Goal: Task Accomplishment & Management: Manage account settings

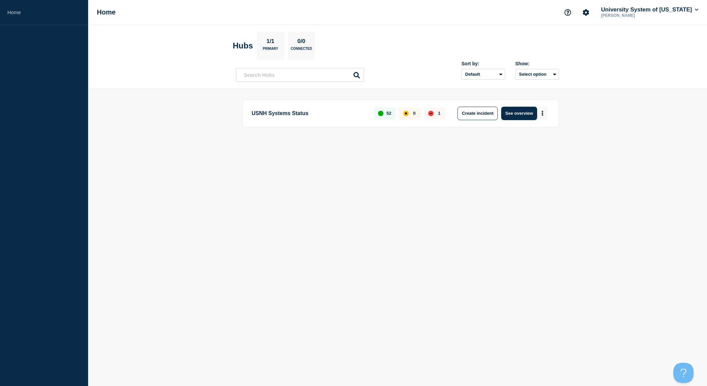
click at [543, 111] on icon "More actions" at bounding box center [542, 113] width 1 height 5
click at [543, 136] on button "Create maintenance" at bounding box center [539, 134] width 45 height 6
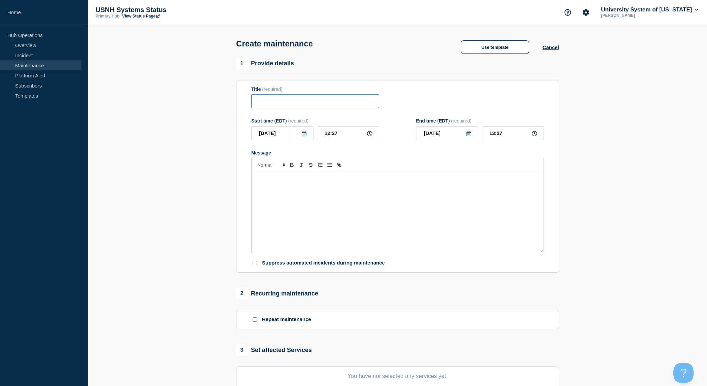
click at [253, 104] on input "Title" at bounding box center [315, 101] width 128 height 14
paste input "UNH and PSU Nelnet and Canvas Grade Passback planned maintenance"
type input "UNH and PSU Nelnet and Canvas Grade Passback planned maintenance"
click at [305, 136] on icon at bounding box center [303, 133] width 5 height 5
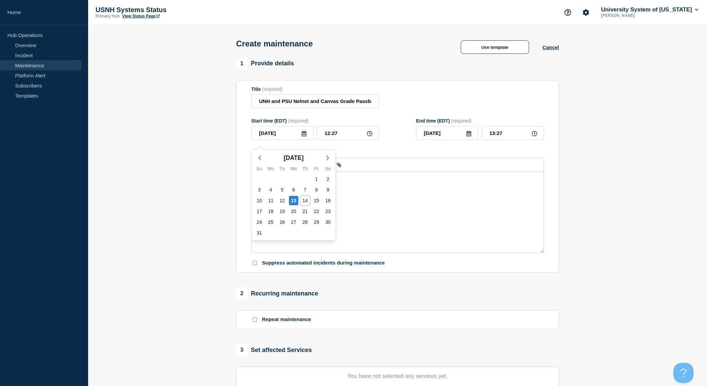
click at [307, 201] on div "14" at bounding box center [304, 200] width 9 height 9
type input "2025-08-14"
drag, startPoint x: 351, startPoint y: 137, endPoint x: 281, endPoint y: 137, distance: 70.7
click at [281, 137] on div "2025-08-14 12:27" at bounding box center [315, 133] width 128 height 14
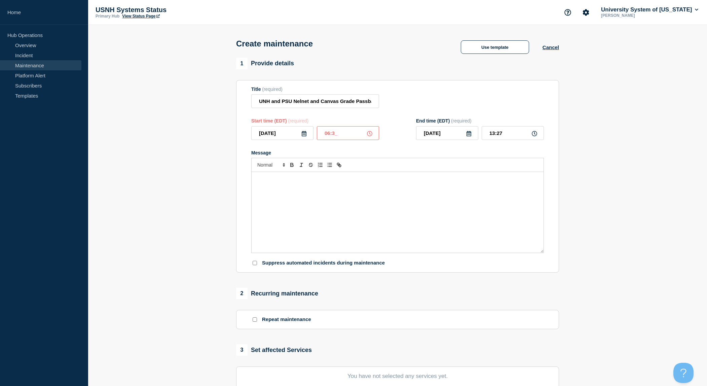
type input "06:30"
type input "07:30"
click at [289, 190] on div "Message" at bounding box center [398, 212] width 292 height 81
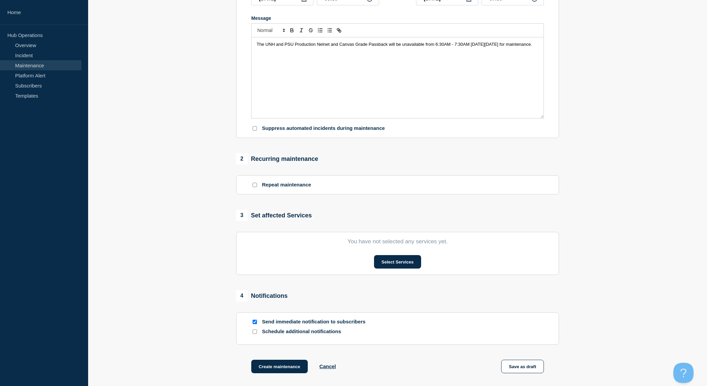
scroll to position [158, 0]
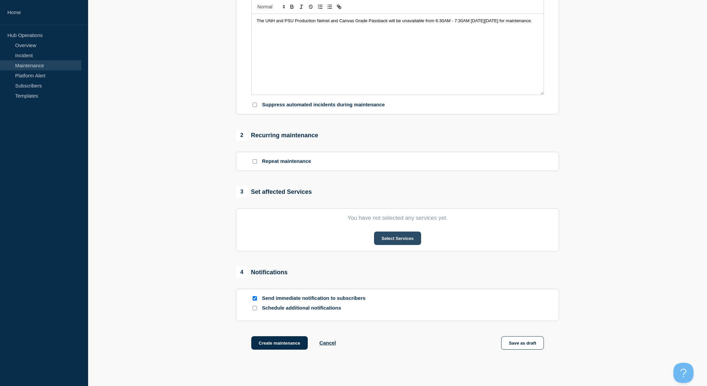
click at [390, 245] on button "Select Services" at bounding box center [397, 237] width 47 height 13
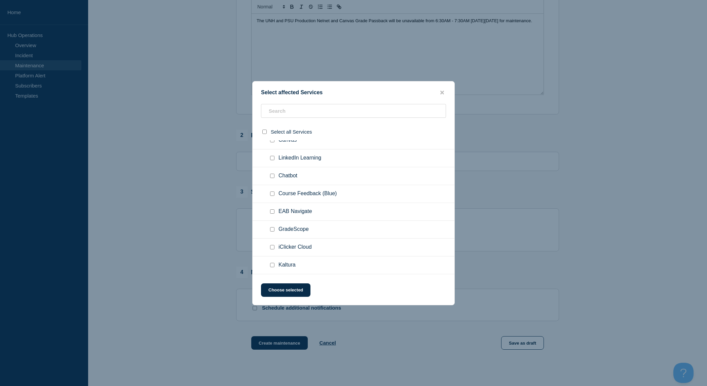
scroll to position [546, 0]
click at [272, 140] on input "Canvas checkbox" at bounding box center [272, 138] width 4 height 4
checkbox input "true"
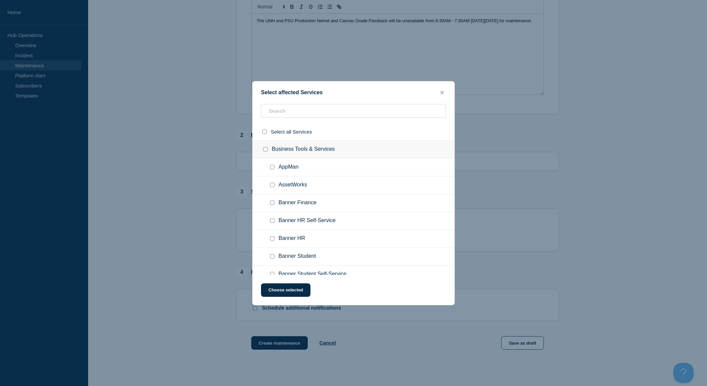
scroll to position [0, 0]
click at [290, 290] on button "Choose selected" at bounding box center [285, 289] width 49 height 13
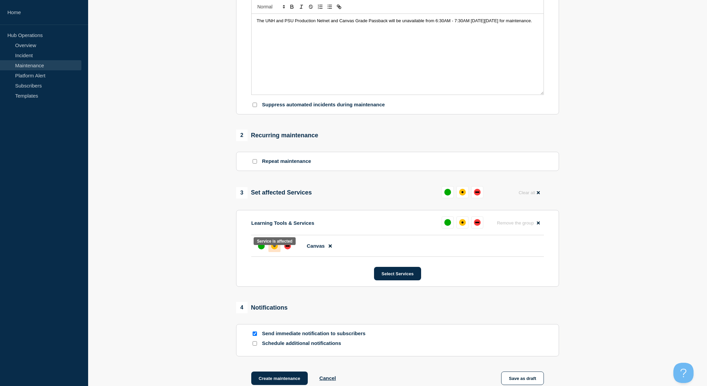
click at [277, 252] on div at bounding box center [274, 246] width 12 height 12
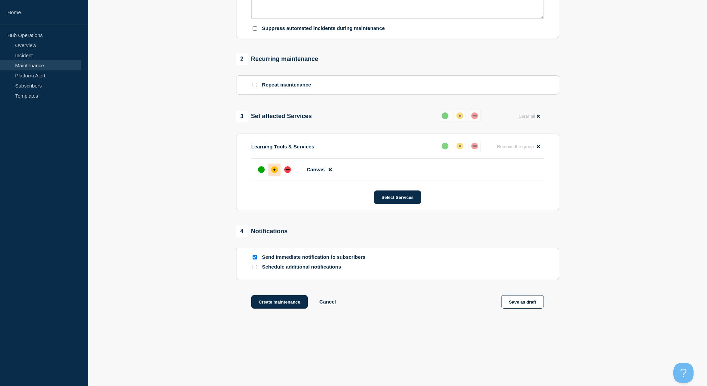
scroll to position [243, 0]
click at [254, 257] on input "Send immediate notification to subscribers" at bounding box center [255, 257] width 4 height 4
checkbox input "false"
click at [284, 302] on button "Create maintenance" at bounding box center [279, 301] width 57 height 13
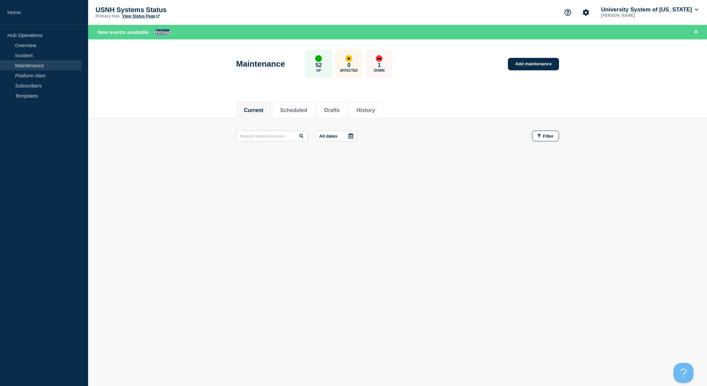
click at [161, 31] on button "Reload" at bounding box center [162, 32] width 17 height 6
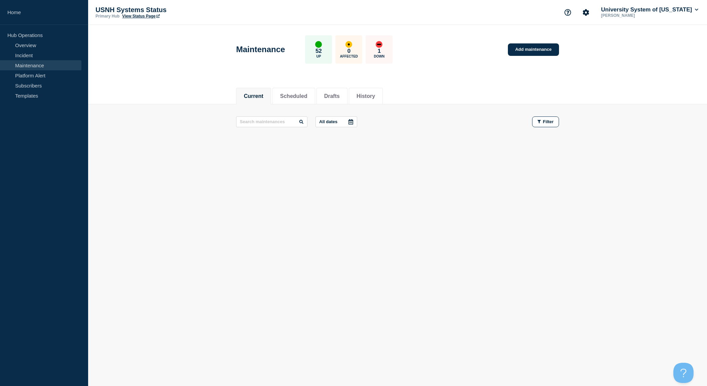
click at [378, 49] on p "1" at bounding box center [379, 51] width 3 height 7
click at [378, 42] on div "down" at bounding box center [379, 44] width 7 height 7
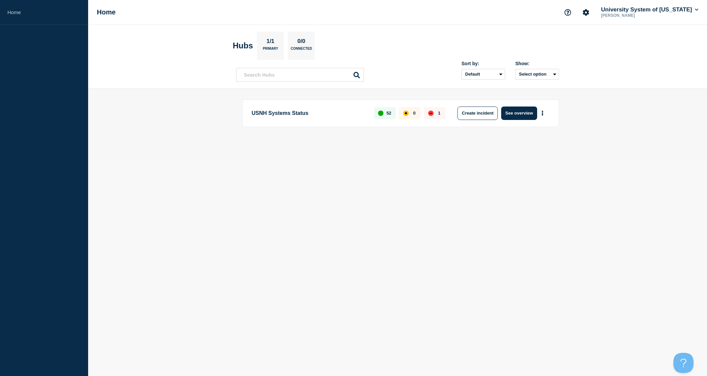
click at [431, 112] on div "down" at bounding box center [430, 113] width 5 height 5
click at [437, 112] on div "1" at bounding box center [435, 113] width 22 height 12
click at [527, 113] on button "See overview" at bounding box center [519, 113] width 36 height 13
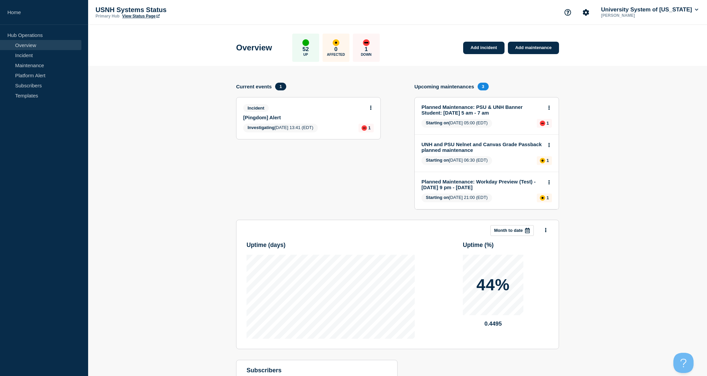
click at [371, 108] on icon at bounding box center [370, 108] width 1 height 4
click at [361, 136] on link "Update incident" at bounding box center [370, 135] width 33 height 5
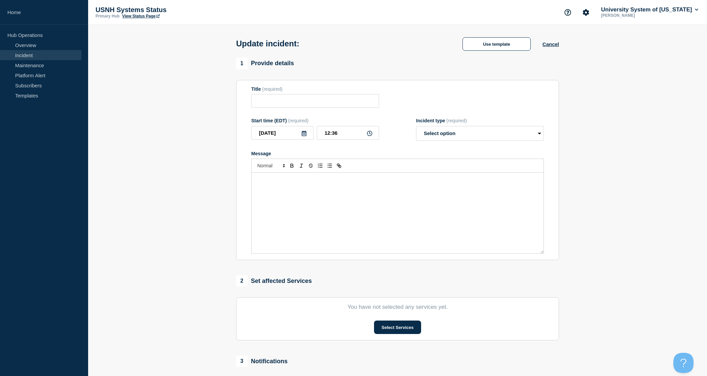
type input "[Pingdom] Alert"
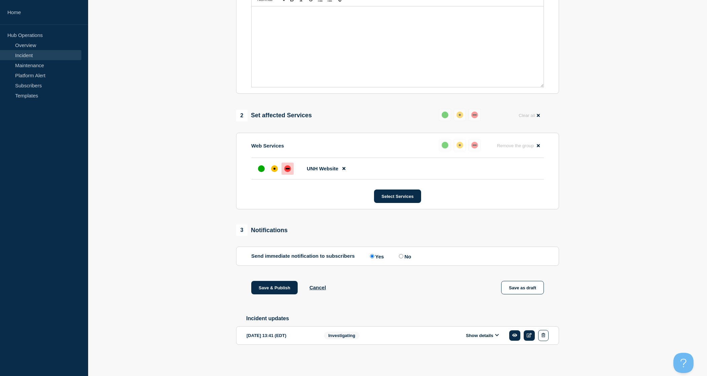
scroll to position [175, 0]
click at [262, 167] on div "up" at bounding box center [261, 169] width 7 height 7
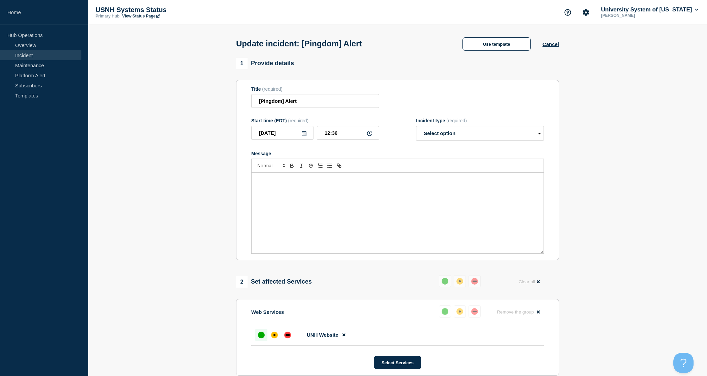
scroll to position [0, 0]
select select "resolved"
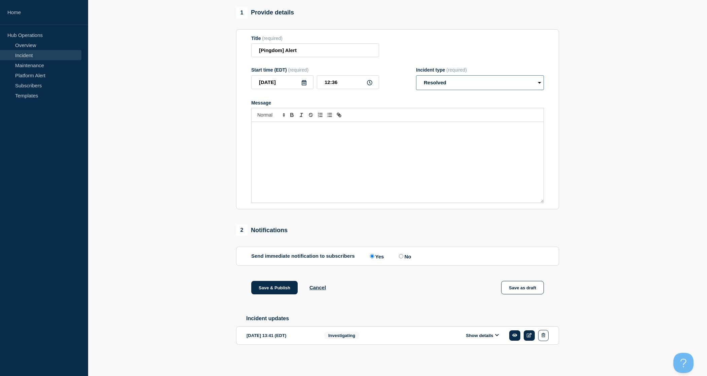
scroll to position [59, 0]
click at [399, 255] on input "No" at bounding box center [401, 256] width 4 height 4
radio input "true"
radio input "false"
click at [546, 334] on button "button" at bounding box center [543, 335] width 10 height 11
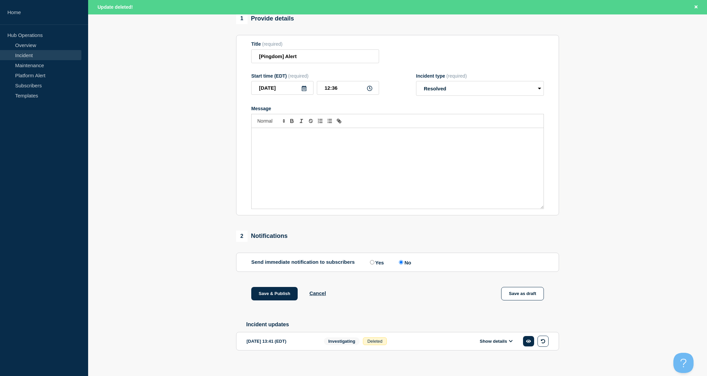
click at [161, 225] on section "1 Provide details Title (required) [Pingdom] Alert Start time (EDT) (required) …" at bounding box center [397, 192] width 619 height 359
